Goal: Find specific page/section: Find specific page/section

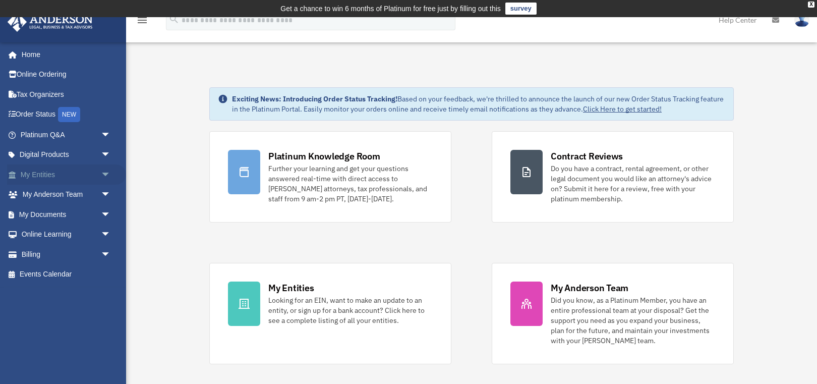
click at [51, 172] on link "My Entities arrow_drop_down" at bounding box center [66, 174] width 119 height 20
click at [103, 175] on span "arrow_drop_down" at bounding box center [111, 174] width 20 height 21
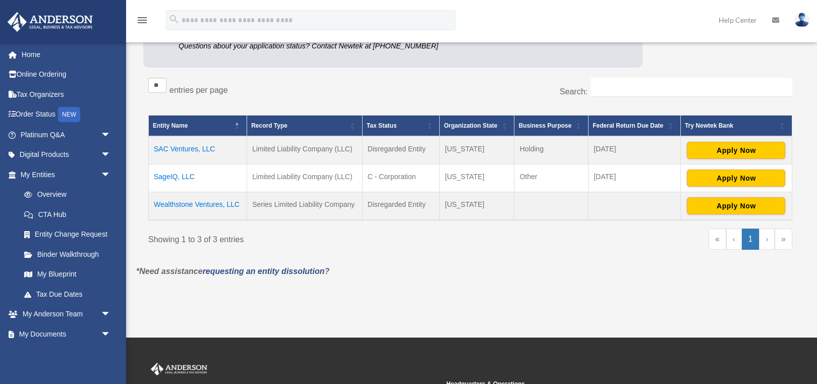
scroll to position [204, 0]
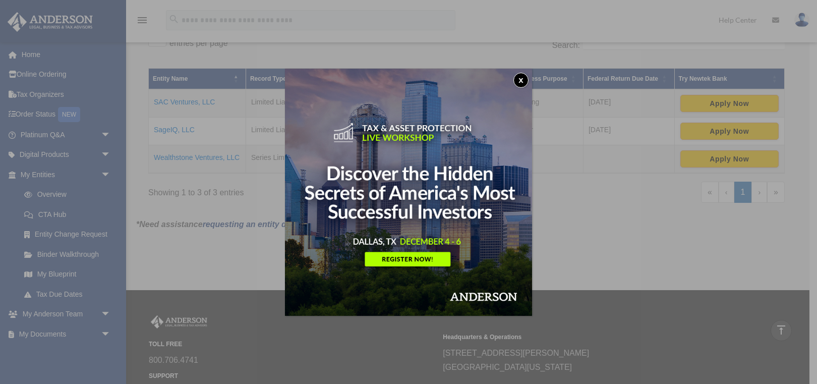
click at [517, 81] on button "x" at bounding box center [521, 80] width 15 height 15
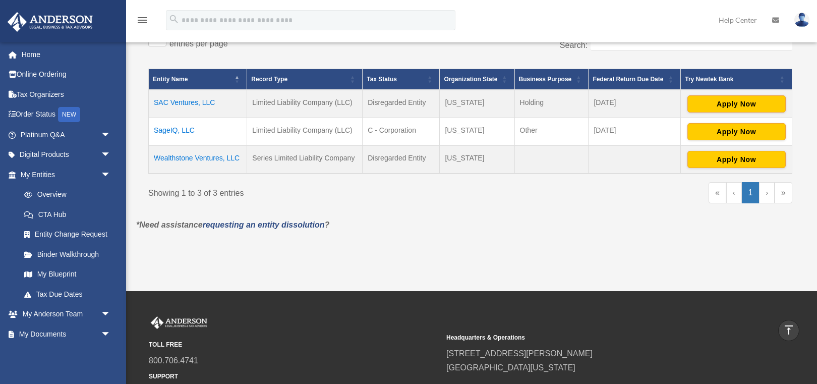
click at [192, 130] on td "SageIQ, LLC" at bounding box center [198, 132] width 98 height 28
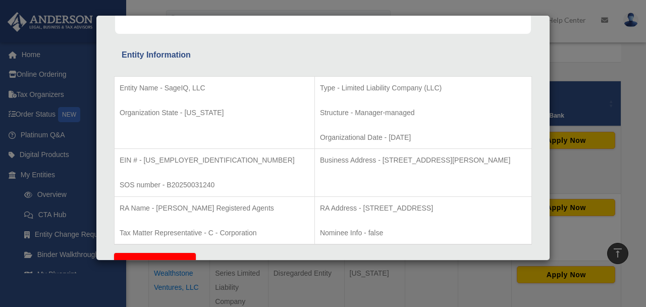
scroll to position [0, 0]
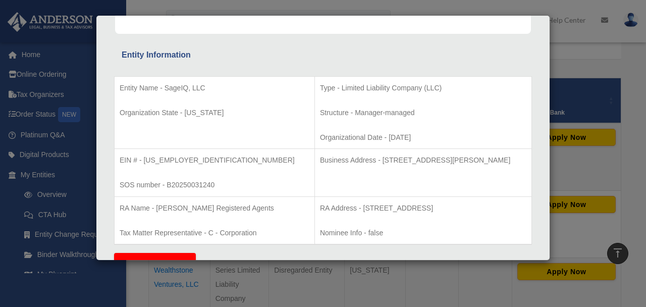
click at [314, 120] on td "Type - Limited Liability Company (LLC) Structure - Manager-managed Organization…" at bounding box center [422, 112] width 217 height 73
click at [320, 118] on p "Structure - Manager-managed" at bounding box center [423, 112] width 206 height 13
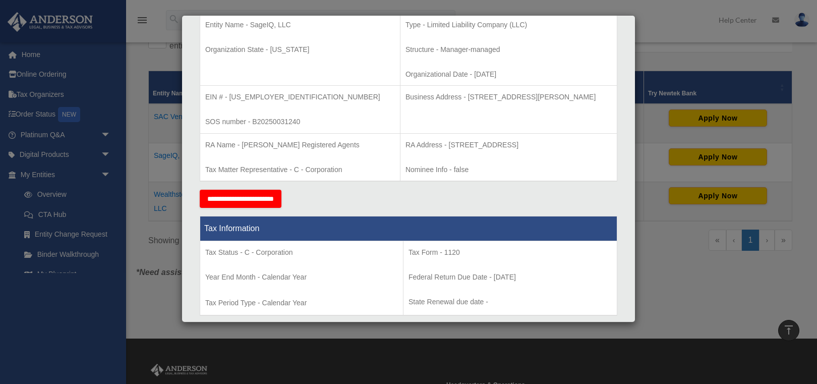
scroll to position [223, 0]
